Goal: Browse casually

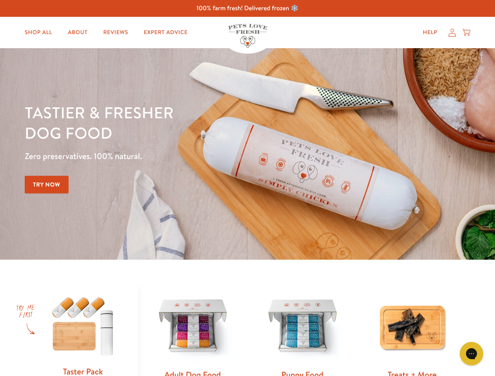
click at [247, 188] on div "Tastier & fresher dog food Zero preservatives. 100% natural. Try Now" at bounding box center [173, 153] width 297 height 103
click at [471, 354] on icon "Gorgias live chat" at bounding box center [470, 353] width 7 height 7
